Goal: Navigation & Orientation: Go to known website

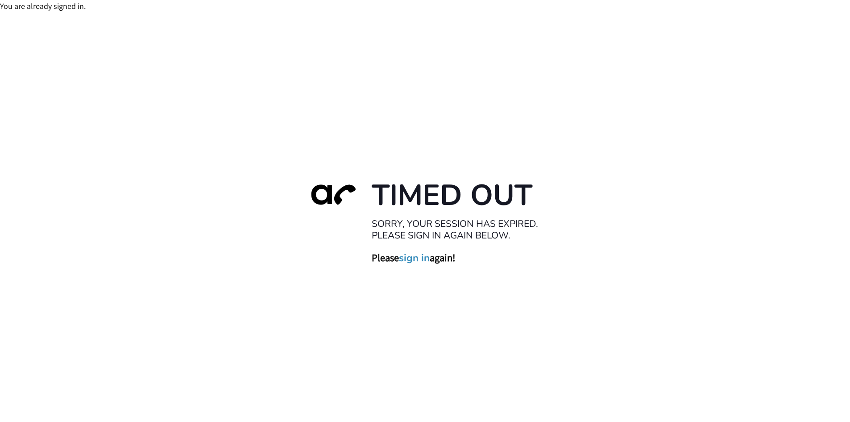
click at [416, 263] on link "sign in" at bounding box center [414, 257] width 31 height 12
click at [420, 254] on link "sign in" at bounding box center [414, 257] width 31 height 12
click at [406, 260] on link "sign in" at bounding box center [414, 257] width 31 height 12
